Goal: Transaction & Acquisition: Purchase product/service

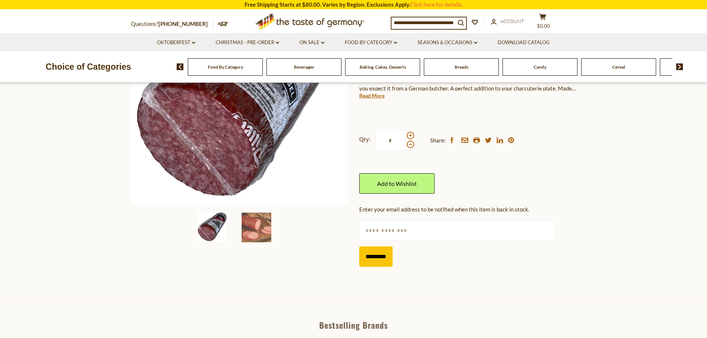
scroll to position [148, 0]
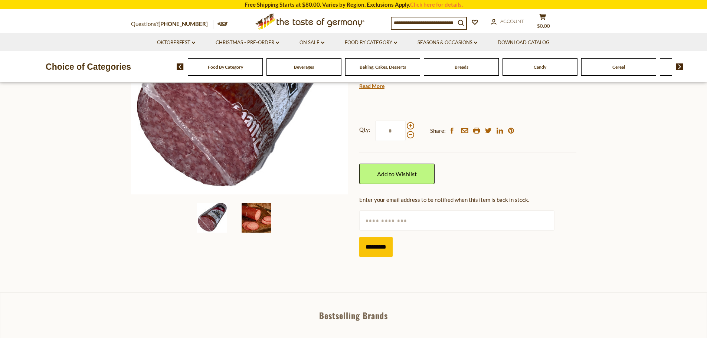
click at [251, 222] on img at bounding box center [257, 218] width 30 height 30
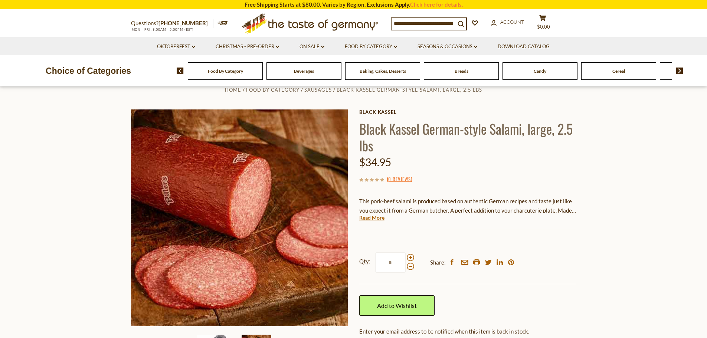
scroll to position [0, 0]
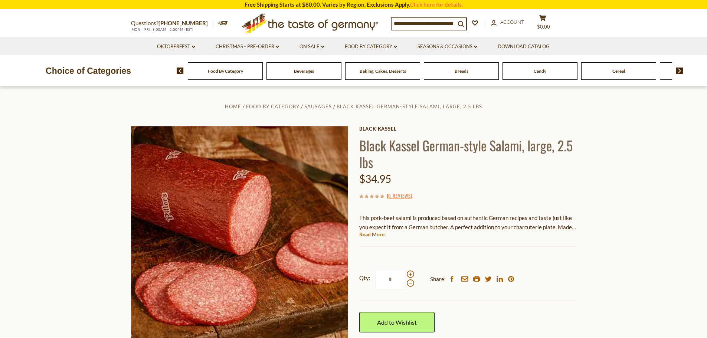
click at [681, 71] on img at bounding box center [679, 71] width 7 height 7
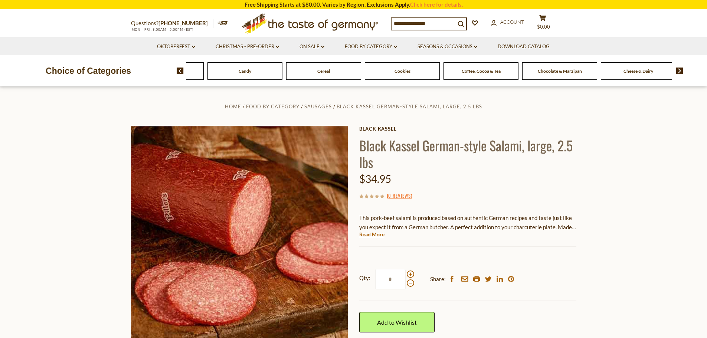
click at [681, 71] on img at bounding box center [679, 71] width 7 height 7
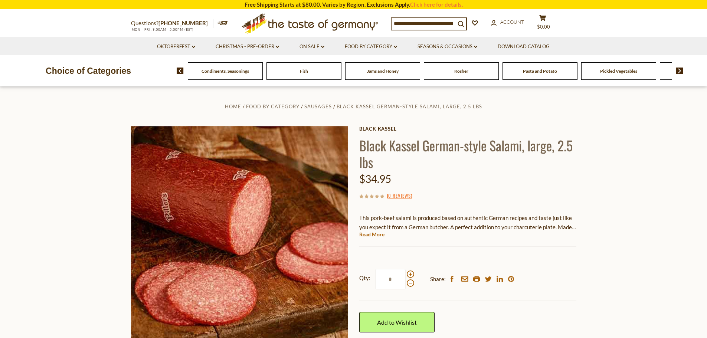
click at [681, 71] on img at bounding box center [679, 71] width 7 height 7
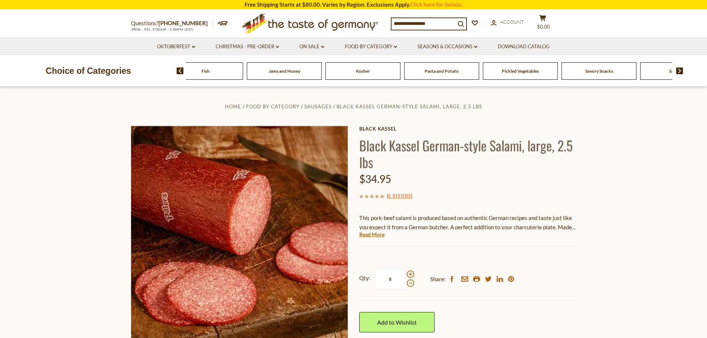
click at [681, 71] on img at bounding box center [679, 71] width 7 height 7
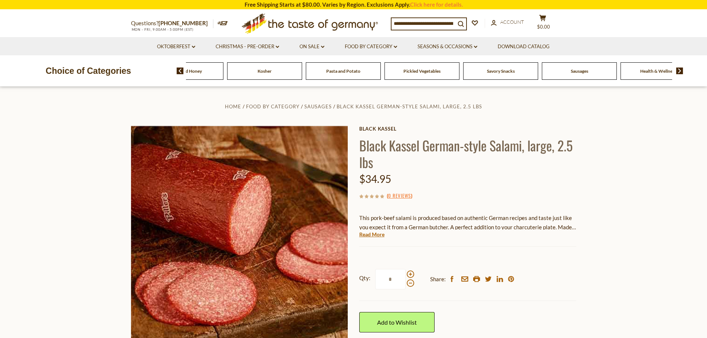
click at [578, 73] on span "Sausages" at bounding box center [579, 71] width 17 height 6
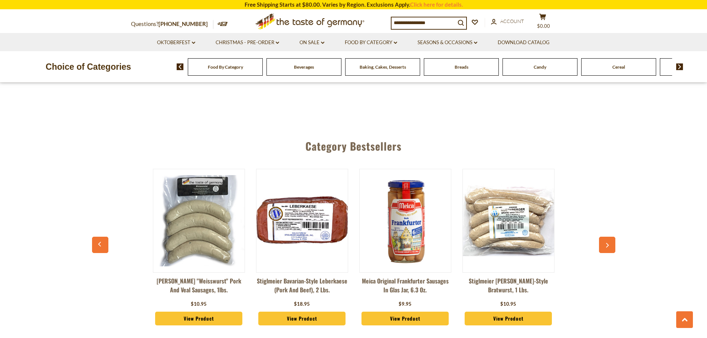
scroll to position [1966, 0]
